Goal: Information Seeking & Learning: Learn about a topic

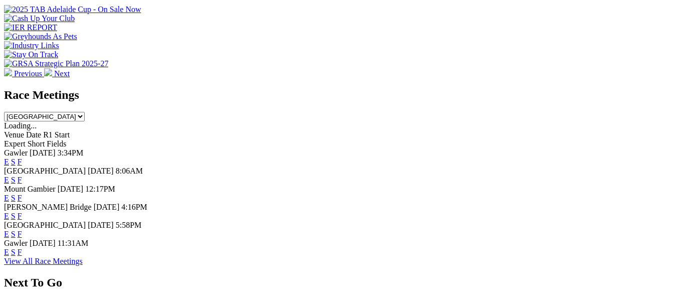
scroll to position [401, 0]
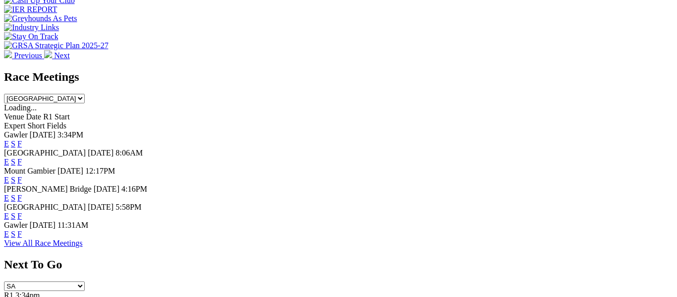
click at [22, 211] on link "F" at bounding box center [20, 215] width 5 height 9
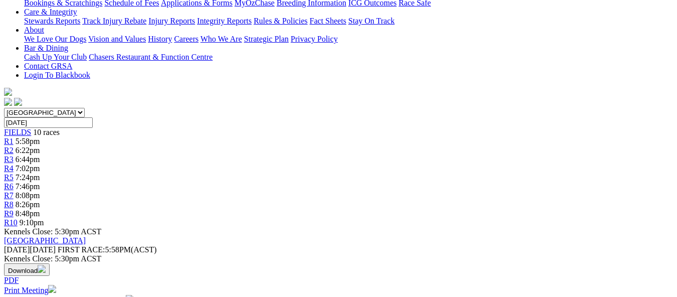
scroll to position [100, 0]
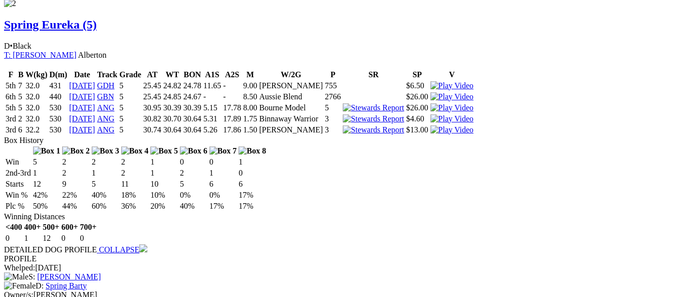
scroll to position [1352, 0]
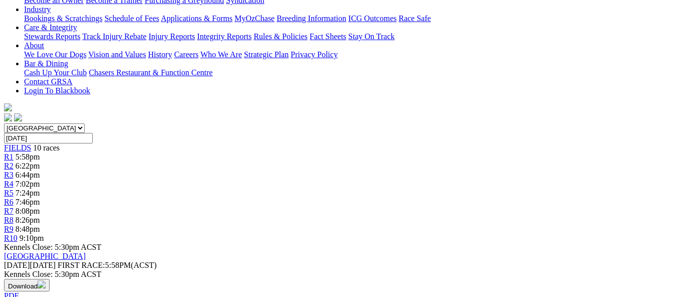
scroll to position [200, 0]
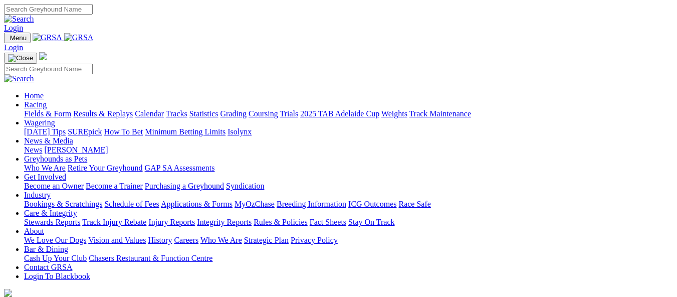
scroll to position [402, 0]
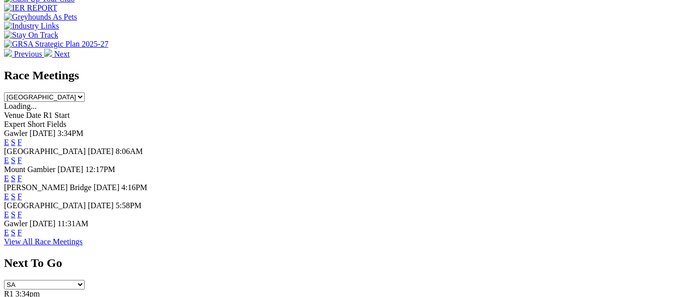
click at [22, 228] on link "F" at bounding box center [20, 232] width 5 height 9
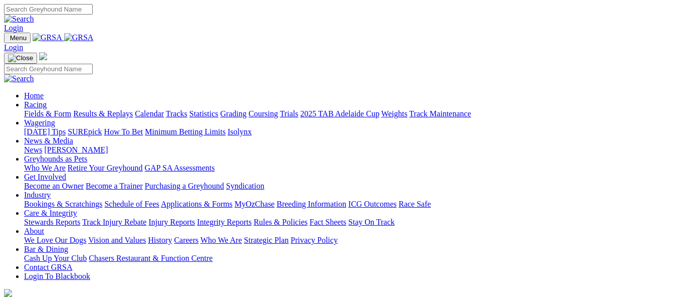
scroll to position [402, 0]
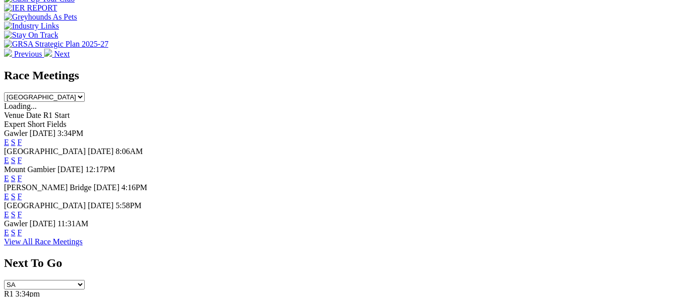
drag, startPoint x: 469, startPoint y: 36, endPoint x: 449, endPoint y: 26, distance: 22.6
click at [22, 138] on link "F" at bounding box center [20, 142] width 5 height 9
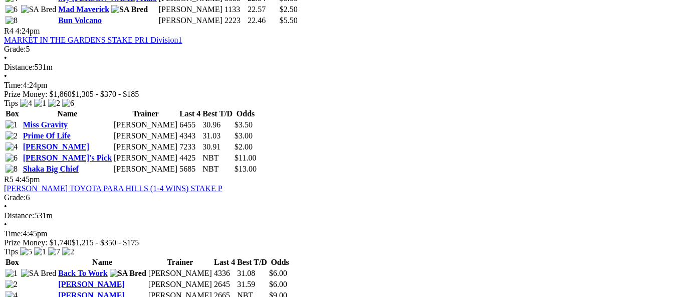
scroll to position [1052, 0]
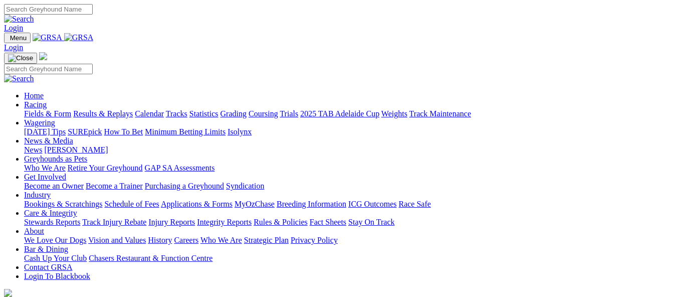
scroll to position [402, 0]
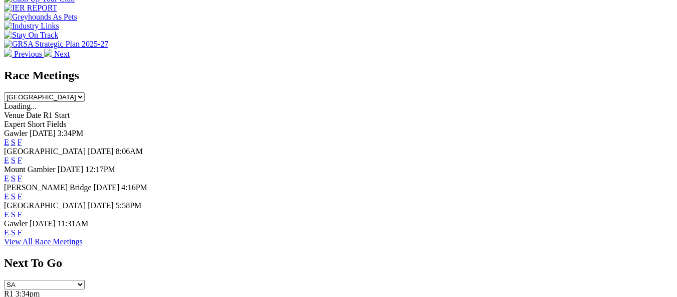
click at [22, 228] on link "F" at bounding box center [20, 232] width 5 height 9
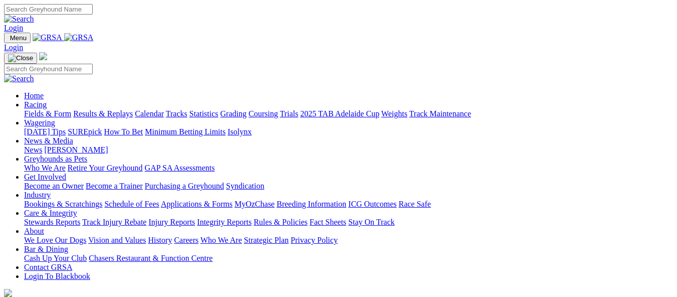
scroll to position [402, 0]
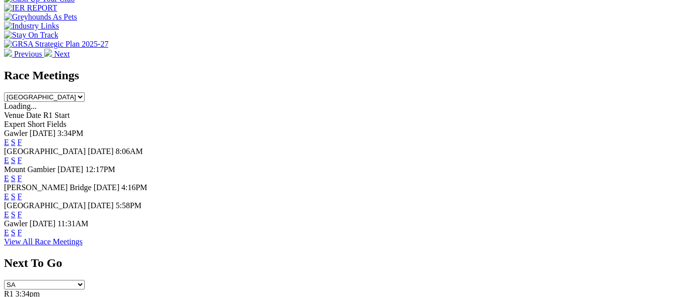
click at [22, 210] on link "F" at bounding box center [20, 214] width 5 height 9
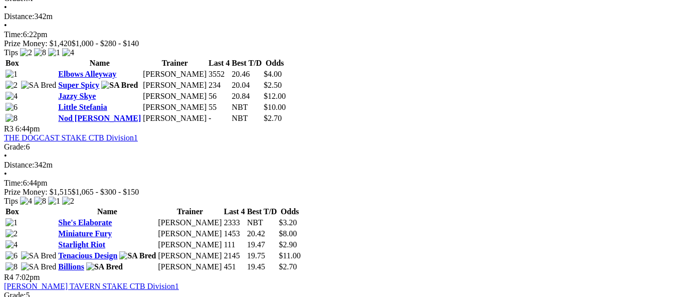
scroll to position [801, 0]
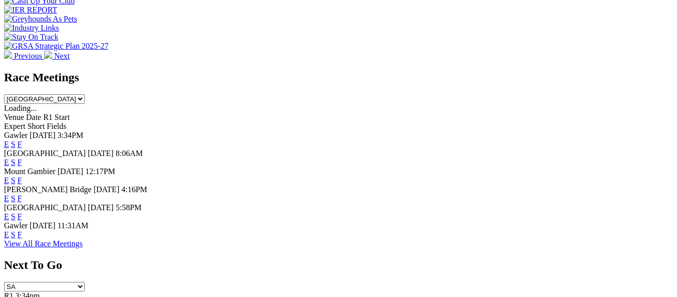
scroll to position [401, 0]
click at [22, 211] on link "F" at bounding box center [20, 215] width 5 height 9
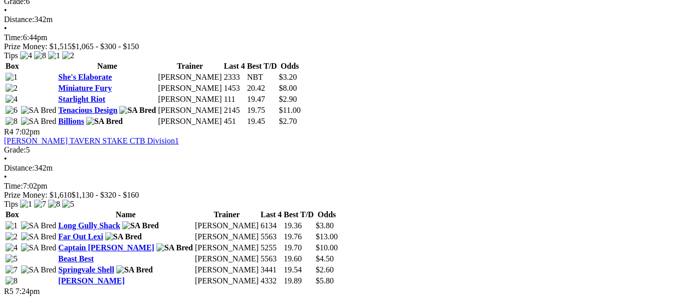
scroll to position [801, 0]
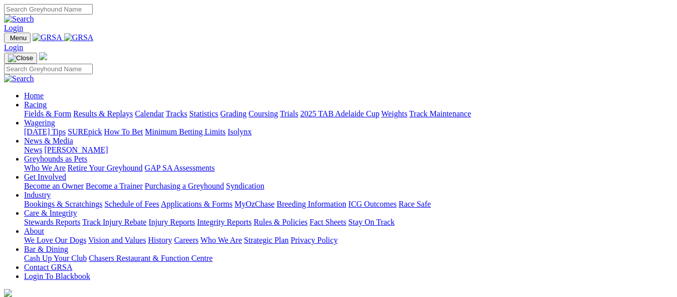
scroll to position [402, 0]
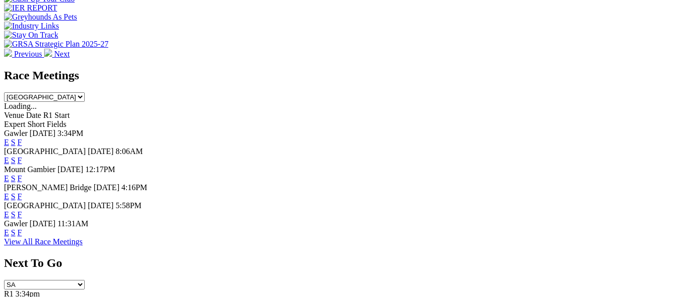
drag, startPoint x: 471, startPoint y: 214, endPoint x: 466, endPoint y: 209, distance: 7.1
click at [22, 228] on link "F" at bounding box center [20, 232] width 5 height 9
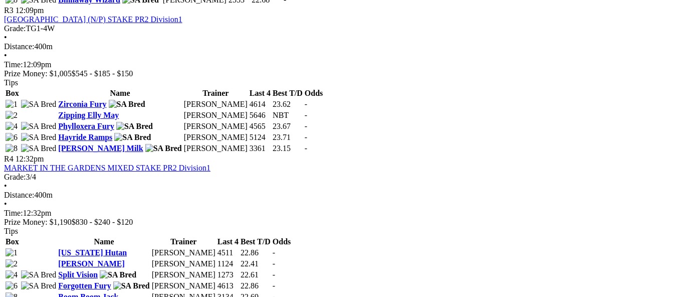
scroll to position [801, 0]
